Goal: Information Seeking & Learning: Learn about a topic

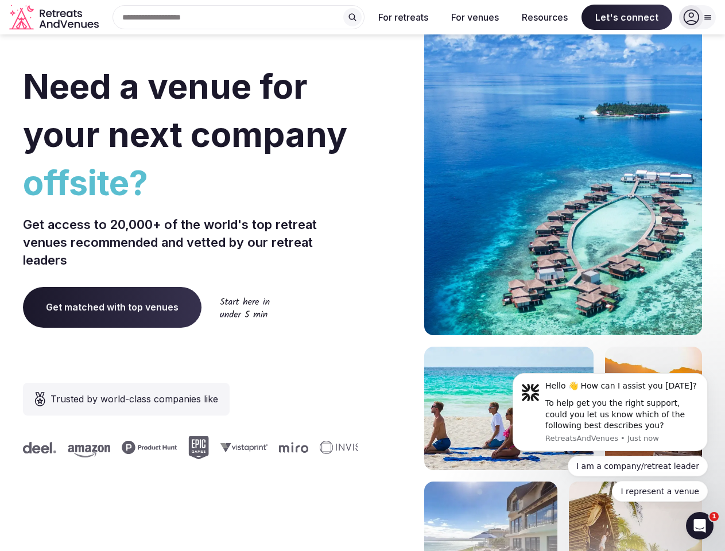
click at [362, 276] on div "Need a venue for your next company offsite? Get access to 20,000+ of the world'…" at bounding box center [363, 344] width 680 height 692
click at [239, 17] on div "Search Popular Destinations [GEOGRAPHIC_DATA], [GEOGRAPHIC_DATA] [GEOGRAPHIC_DA…" at bounding box center [233, 17] width 261 height 24
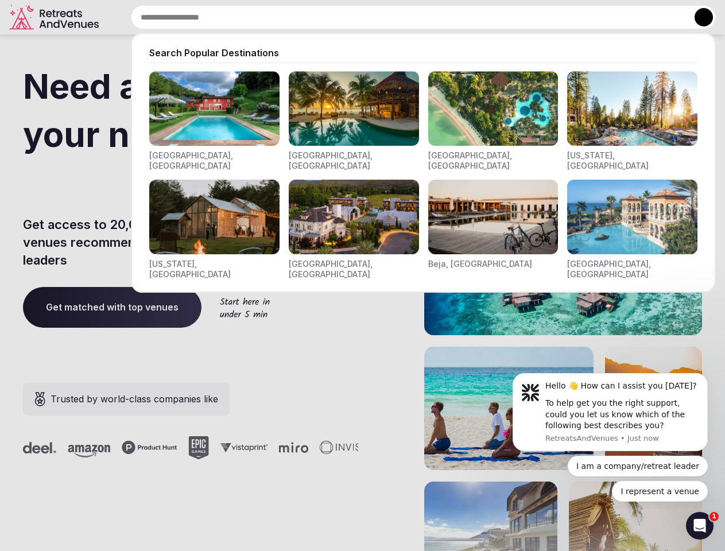
click at [353, 17] on input "text" at bounding box center [423, 17] width 585 height 24
click at [404, 17] on input "text" at bounding box center [423, 17] width 585 height 24
click at [475, 17] on input "text" at bounding box center [423, 17] width 585 height 24
click at [545, 17] on input "text" at bounding box center [423, 17] width 585 height 24
click at [627, 17] on input "text" at bounding box center [423, 17] width 585 height 24
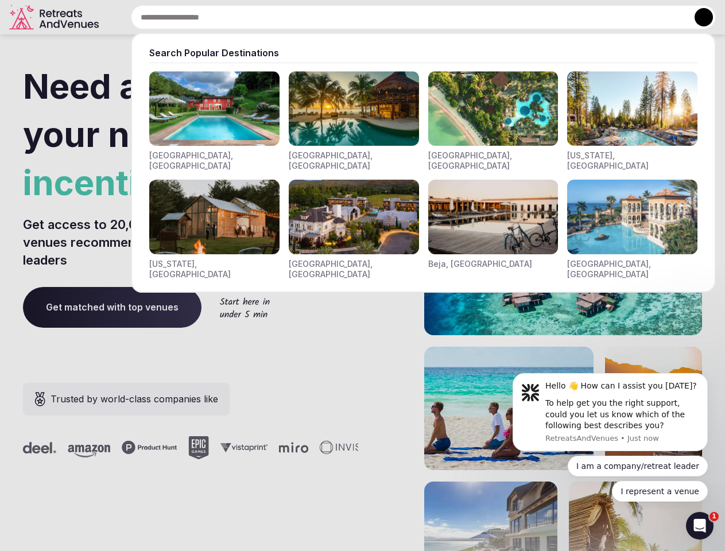
click at [698, 17] on button at bounding box center [704, 17] width 18 height 18
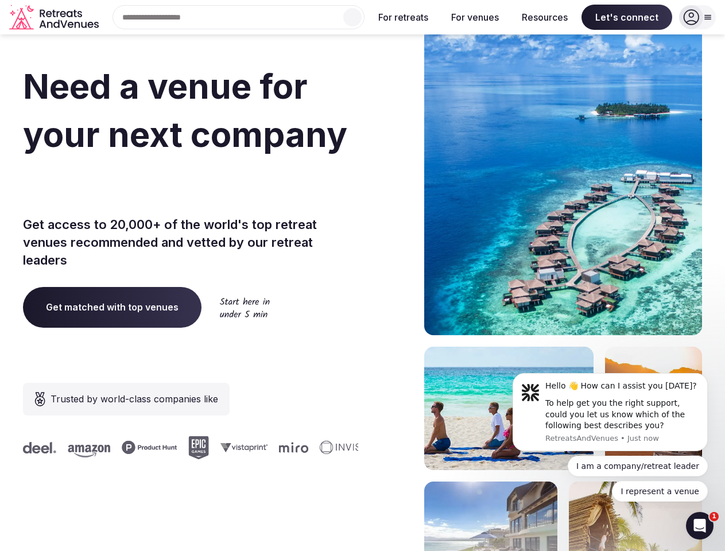
click at [611, 412] on div "To help get you the right support, could you let us know which of the following…" at bounding box center [623, 415] width 154 height 34
